Goal: Use online tool/utility

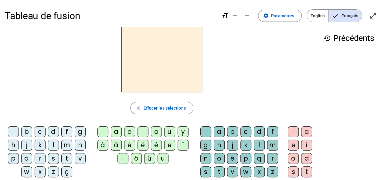
click at [48, 159] on div "s" at bounding box center [53, 158] width 11 height 11
click at [141, 130] on div "i" at bounding box center [142, 131] width 11 height 11
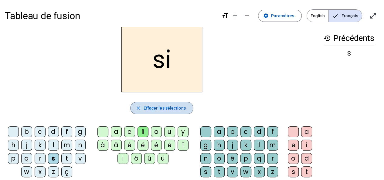
click at [137, 107] on mat-icon "close" at bounding box center [137, 107] width 5 height 5
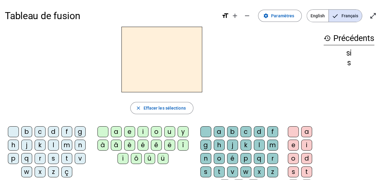
click at [78, 145] on div "n" at bounding box center [80, 145] width 11 height 11
click at [141, 131] on div "i" at bounding box center [142, 131] width 11 height 11
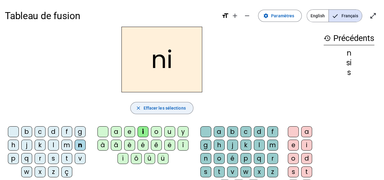
click at [138, 106] on mat-icon "close" at bounding box center [137, 107] width 5 height 5
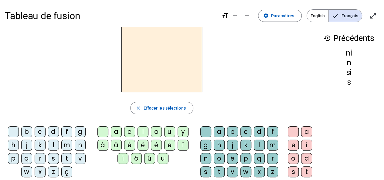
click at [78, 145] on div "n" at bounding box center [80, 145] width 11 height 11
click at [127, 130] on div "e" at bounding box center [129, 131] width 11 height 11
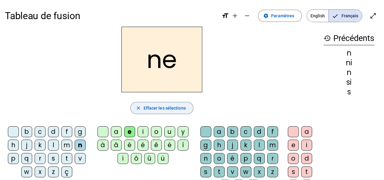
click at [139, 106] on mat-icon "close" at bounding box center [137, 107] width 5 height 5
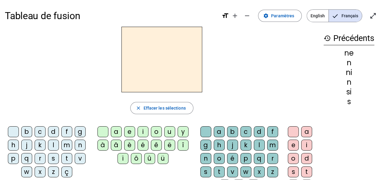
click at [51, 159] on div "s" at bounding box center [53, 158] width 11 height 11
click at [130, 131] on div "e" at bounding box center [129, 131] width 11 height 11
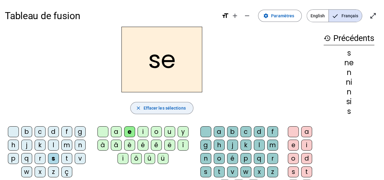
click at [140, 106] on mat-icon "close" at bounding box center [137, 107] width 5 height 5
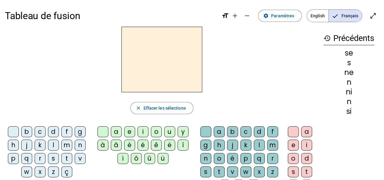
click at [61, 156] on div "t" at bounding box center [66, 158] width 11 height 11
click at [129, 132] on div "e" at bounding box center [129, 131] width 11 height 11
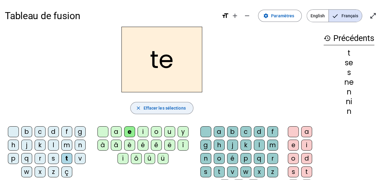
click at [138, 106] on mat-icon "close" at bounding box center [137, 107] width 5 height 5
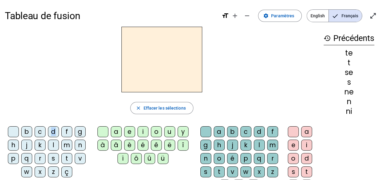
click at [54, 133] on div "d" at bounding box center [53, 131] width 11 height 11
click at [127, 132] on div "e" at bounding box center [129, 131] width 11 height 11
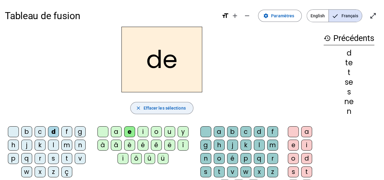
click at [137, 110] on mat-icon "close" at bounding box center [137, 107] width 5 height 5
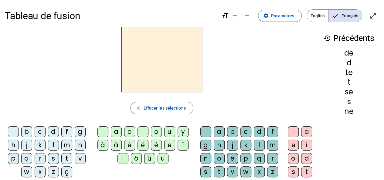
click at [52, 134] on div "d" at bounding box center [53, 131] width 11 height 11
click at [165, 130] on div "u" at bounding box center [169, 131] width 11 height 11
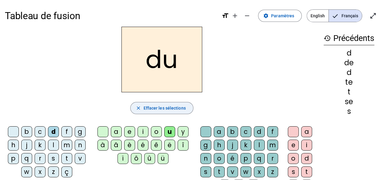
click at [140, 107] on mat-icon "close" at bounding box center [137, 107] width 5 height 5
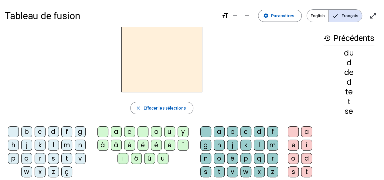
click at [49, 157] on div "s" at bounding box center [53, 158] width 11 height 11
click at [164, 129] on div "u" at bounding box center [169, 131] width 11 height 11
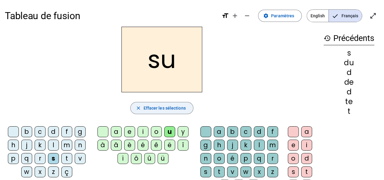
click at [140, 109] on mat-icon "close" at bounding box center [137, 107] width 5 height 5
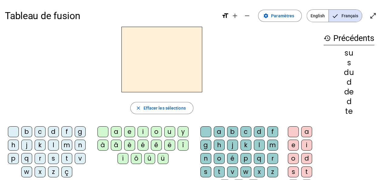
click at [50, 143] on div "l" at bounding box center [53, 145] width 11 height 11
click at [167, 129] on div "u" at bounding box center [169, 131] width 11 height 11
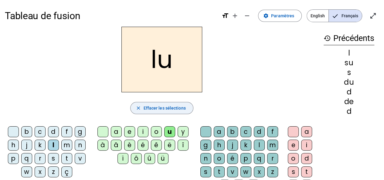
click at [141, 107] on mat-icon "close" at bounding box center [137, 107] width 5 height 5
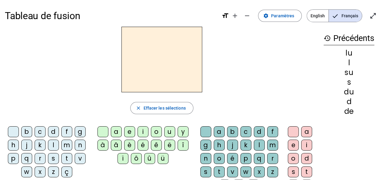
click at [64, 158] on div "t" at bounding box center [66, 158] width 11 height 11
click at [165, 131] on div "u" at bounding box center [169, 131] width 11 height 11
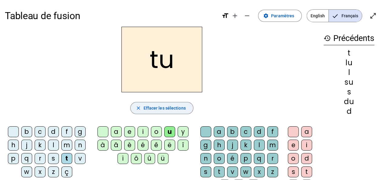
click at [142, 106] on span "button" at bounding box center [161, 108] width 62 height 15
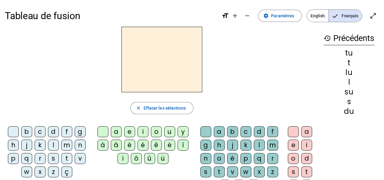
click at [60, 157] on letter-bubble "s" at bounding box center [54, 159] width 13 height 13
click at [115, 133] on div "a" at bounding box center [116, 131] width 11 height 11
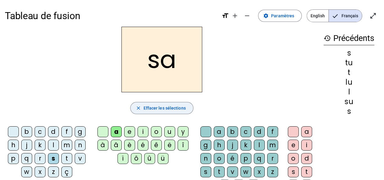
click at [139, 106] on mat-icon "close" at bounding box center [137, 107] width 5 height 5
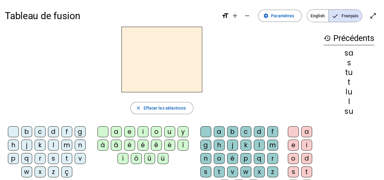
click at [63, 157] on div "t" at bounding box center [66, 158] width 11 height 11
click at [113, 131] on div "a" at bounding box center [116, 131] width 11 height 11
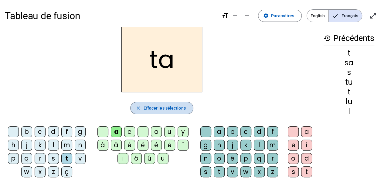
click at [140, 107] on mat-icon "close" at bounding box center [137, 107] width 5 height 5
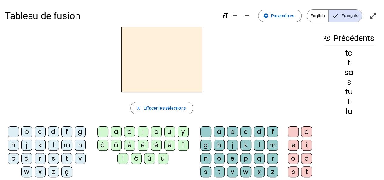
click at [64, 146] on div "m" at bounding box center [66, 145] width 11 height 11
click at [114, 130] on div "a" at bounding box center [116, 131] width 11 height 11
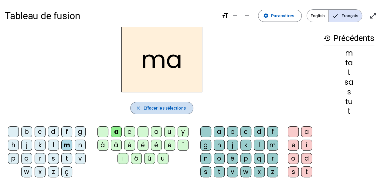
click at [140, 106] on mat-icon "close" at bounding box center [137, 107] width 5 height 5
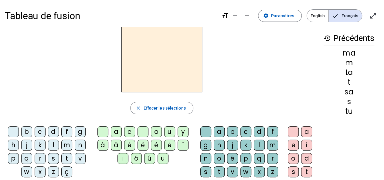
click at [66, 146] on div "m" at bounding box center [66, 145] width 11 height 11
click at [127, 131] on div "e" at bounding box center [129, 131] width 11 height 11
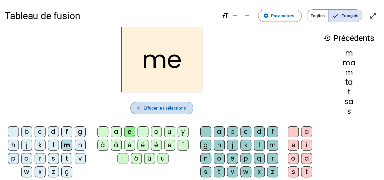
click at [140, 108] on mat-icon "close" at bounding box center [137, 107] width 5 height 5
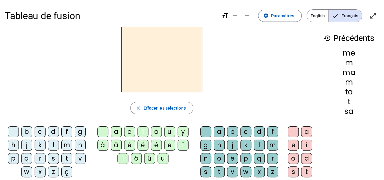
click at [52, 131] on div "d" at bounding box center [53, 131] width 11 height 11
click at [127, 131] on div "e" at bounding box center [129, 131] width 11 height 11
